Goal: Task Accomplishment & Management: Use online tool/utility

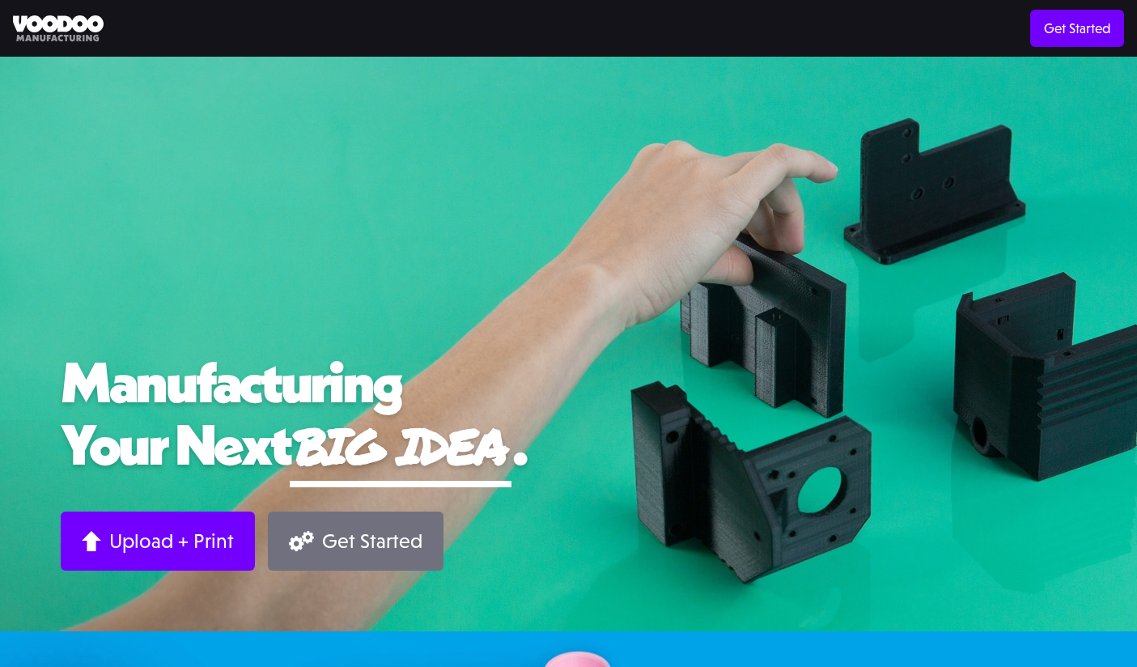
click at [335, 534] on div "Get Started" at bounding box center [372, 541] width 100 height 25
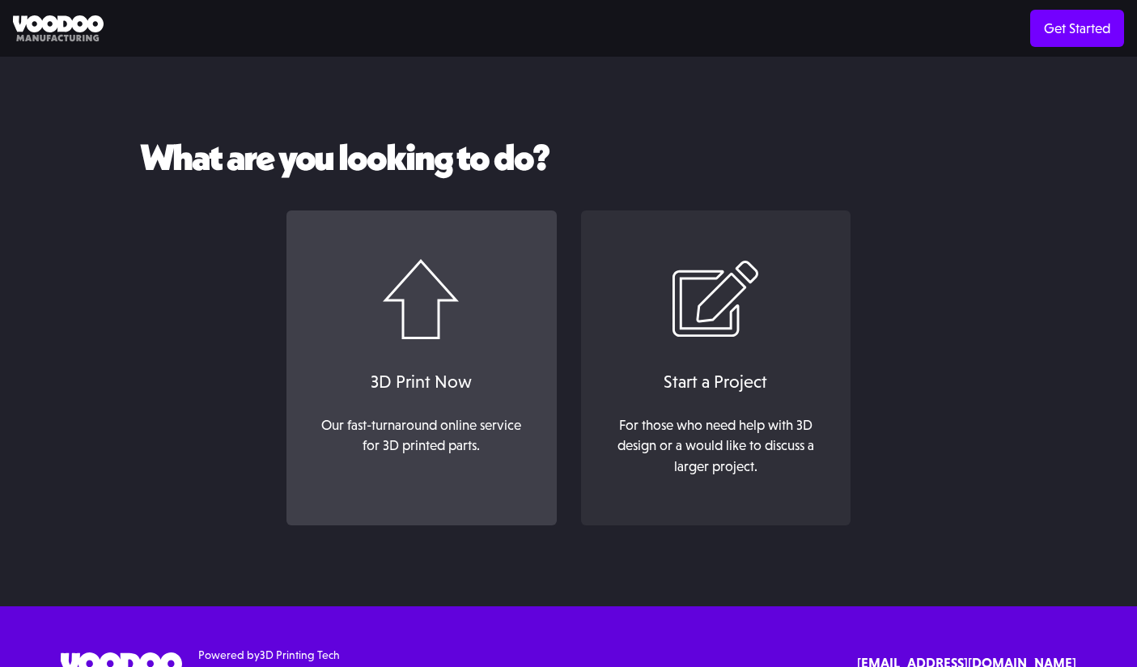
scroll to position [34, 0]
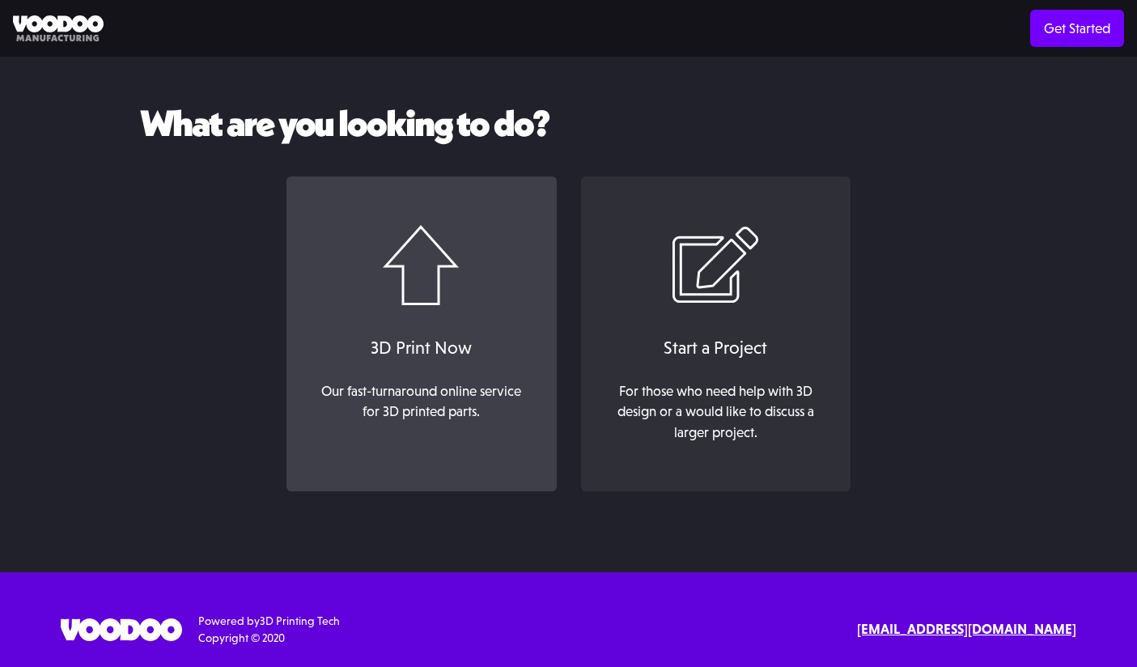
click at [412, 298] on img at bounding box center [421, 265] width 77 height 81
